Goal: Navigation & Orientation: Understand site structure

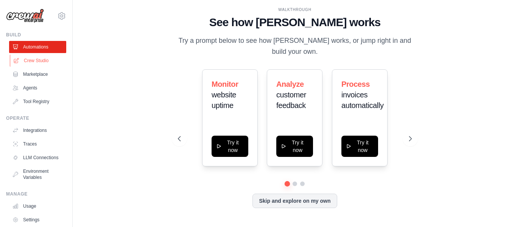
click at [37, 59] on link "Crew Studio" at bounding box center [38, 60] width 57 height 12
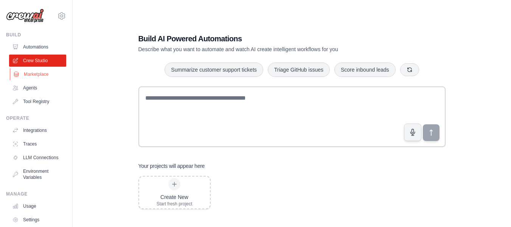
click at [36, 77] on link "Marketplace" at bounding box center [38, 74] width 57 height 12
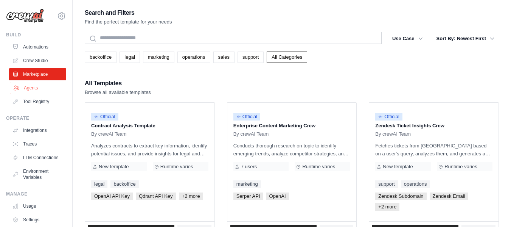
click at [35, 88] on link "Agents" at bounding box center [38, 88] width 57 height 12
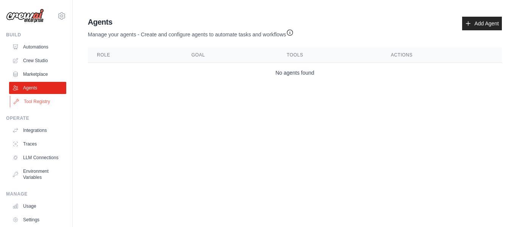
click at [32, 98] on link "Tool Registry" at bounding box center [38, 101] width 57 height 12
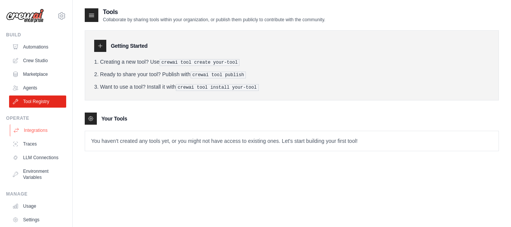
click at [29, 129] on link "Integrations" at bounding box center [38, 130] width 57 height 12
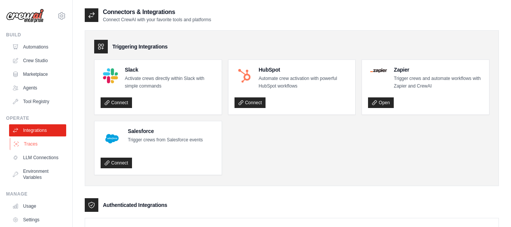
click at [28, 145] on link "Traces" at bounding box center [38, 144] width 57 height 12
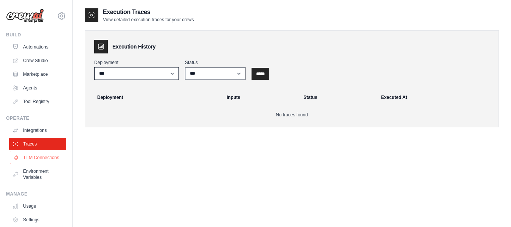
click at [28, 156] on link "LLM Connections" at bounding box center [38, 157] width 57 height 12
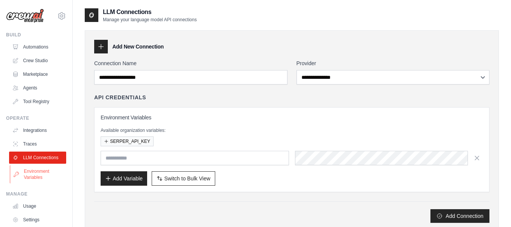
click at [26, 177] on link "Environment Variables" at bounding box center [38, 174] width 57 height 18
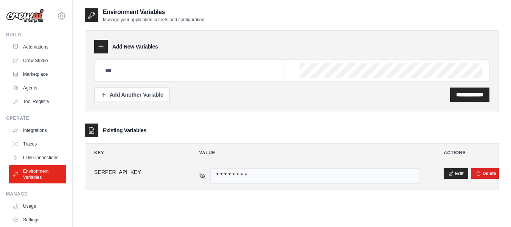
click at [204, 176] on icon at bounding box center [202, 175] width 7 height 7
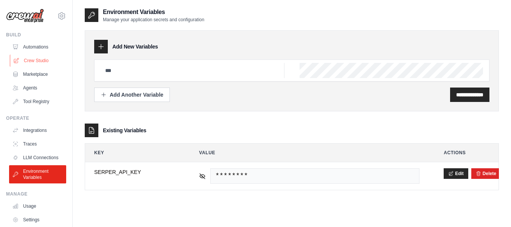
click at [37, 60] on link "Crew Studio" at bounding box center [38, 60] width 57 height 12
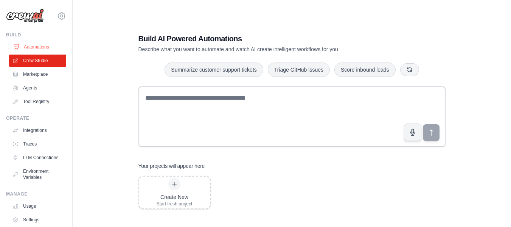
click at [34, 51] on link "Automations" at bounding box center [38, 47] width 57 height 12
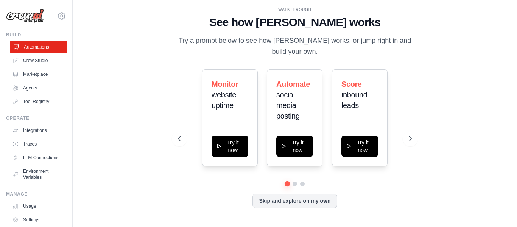
click at [34, 49] on link "Automations" at bounding box center [38, 47] width 57 height 12
